Goal: Task Accomplishment & Management: Manage account settings

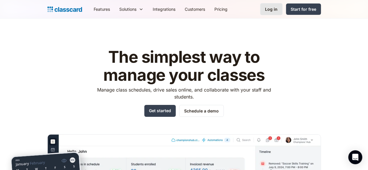
click at [278, 10] on div "Log in" at bounding box center [271, 9] width 13 height 6
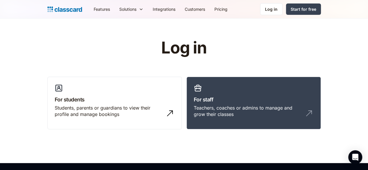
click at [278, 10] on div "Log in" at bounding box center [271, 9] width 13 height 6
click at [283, 7] on link "Log in" at bounding box center [271, 9] width 22 height 12
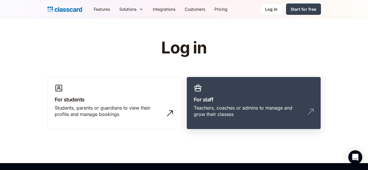
click at [267, 88] on link "For staff Teachers, coaches or admins to manage and grow their classes" at bounding box center [254, 103] width 135 height 53
